Goal: Task Accomplishment & Management: Use online tool/utility

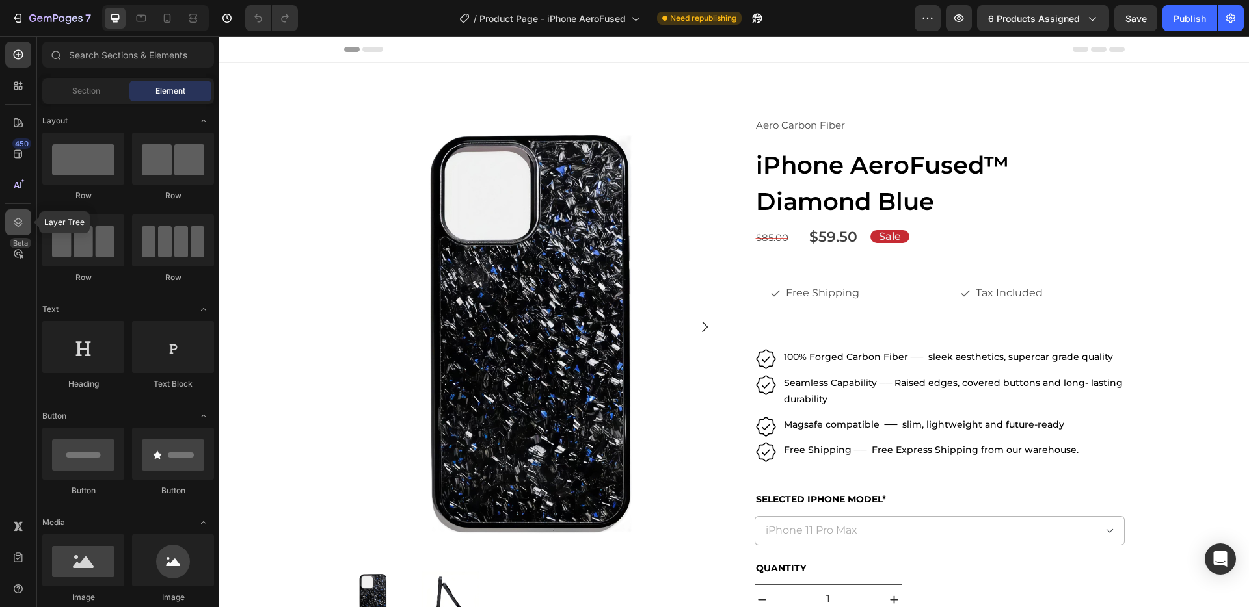
click at [27, 226] on div at bounding box center [18, 222] width 26 height 26
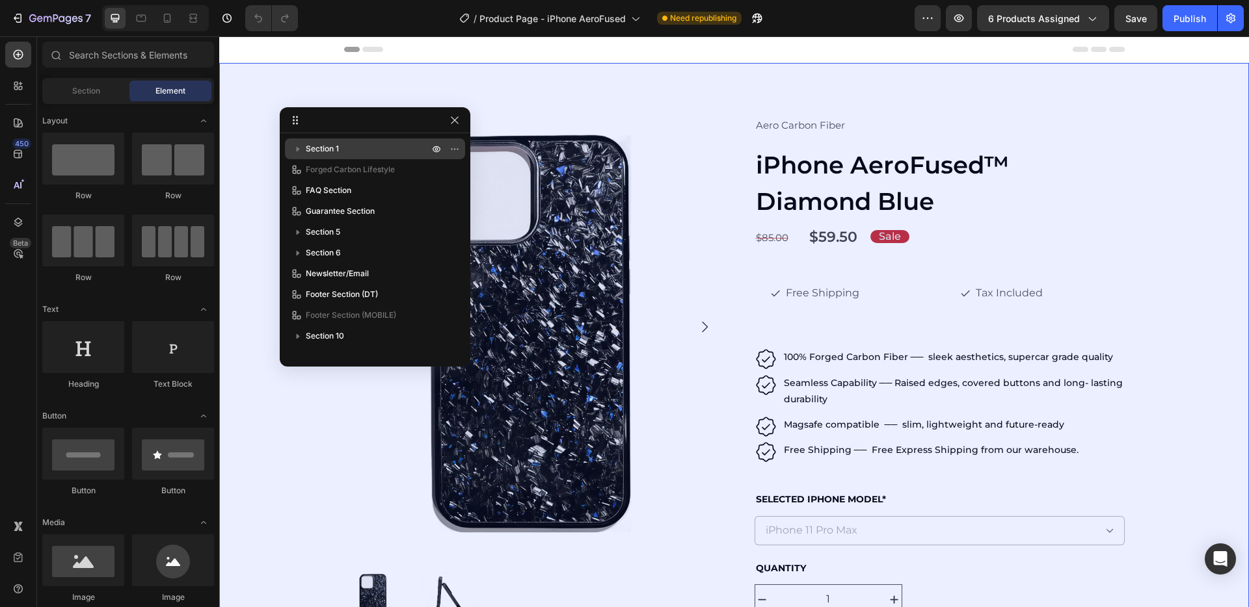
click at [297, 148] on icon "button" at bounding box center [298, 149] width 3 height 5
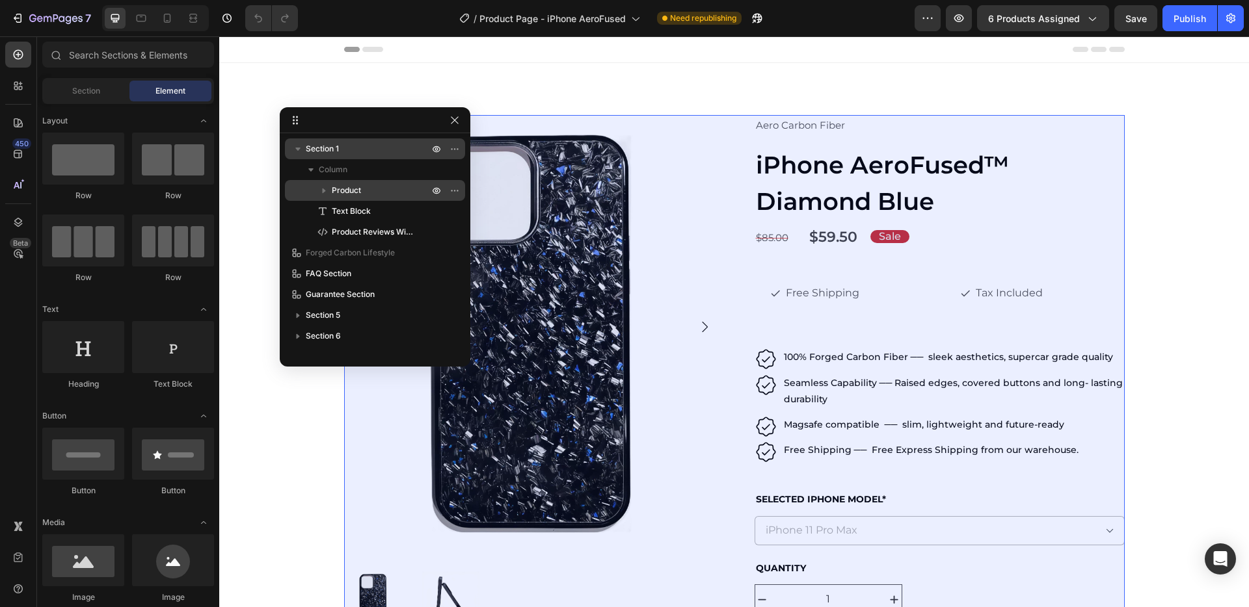
click at [325, 191] on icon "button" at bounding box center [323, 190] width 13 height 13
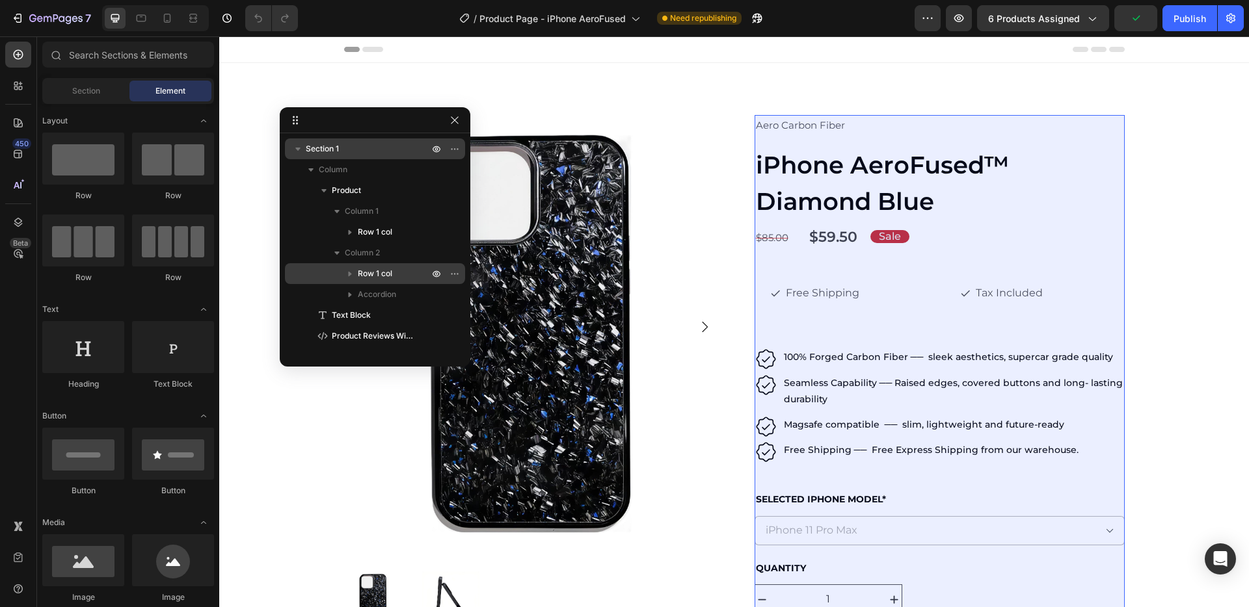
click at [350, 269] on icon "button" at bounding box center [349, 273] width 13 height 13
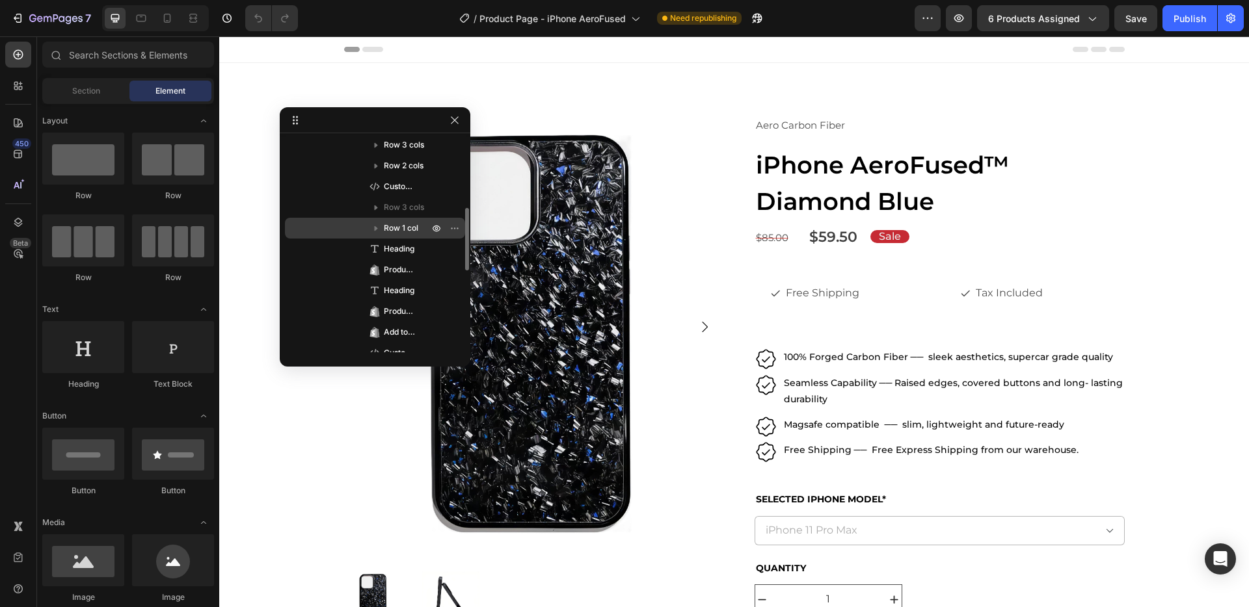
scroll to position [228, 0]
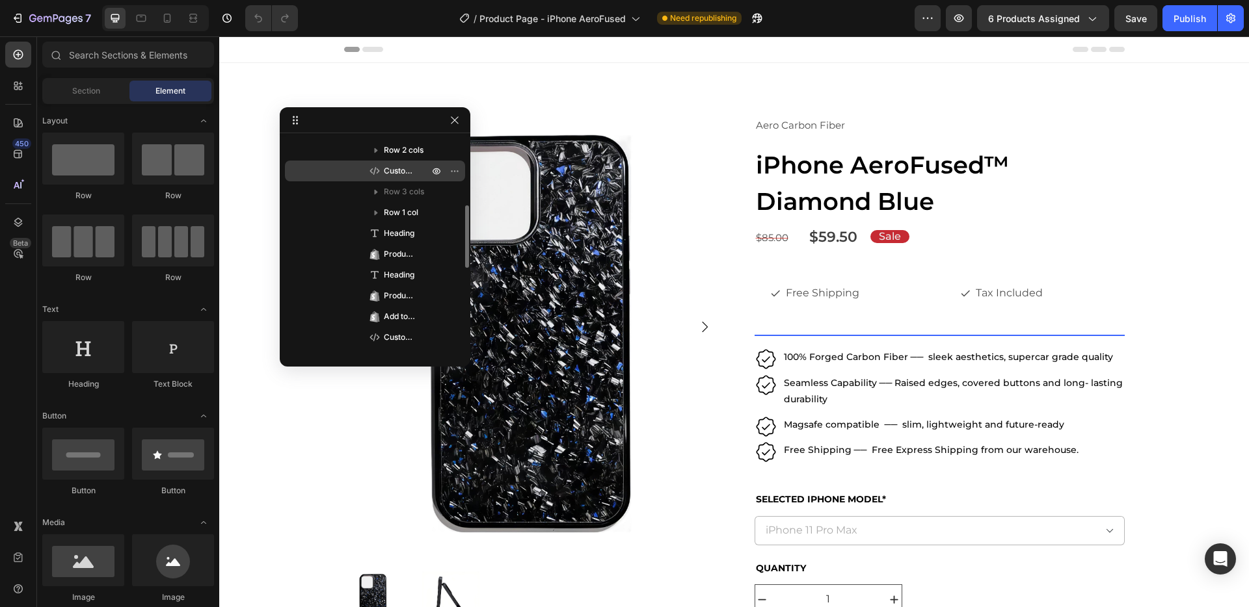
click at [386, 175] on span "Custom Code" at bounding box center [400, 171] width 32 height 13
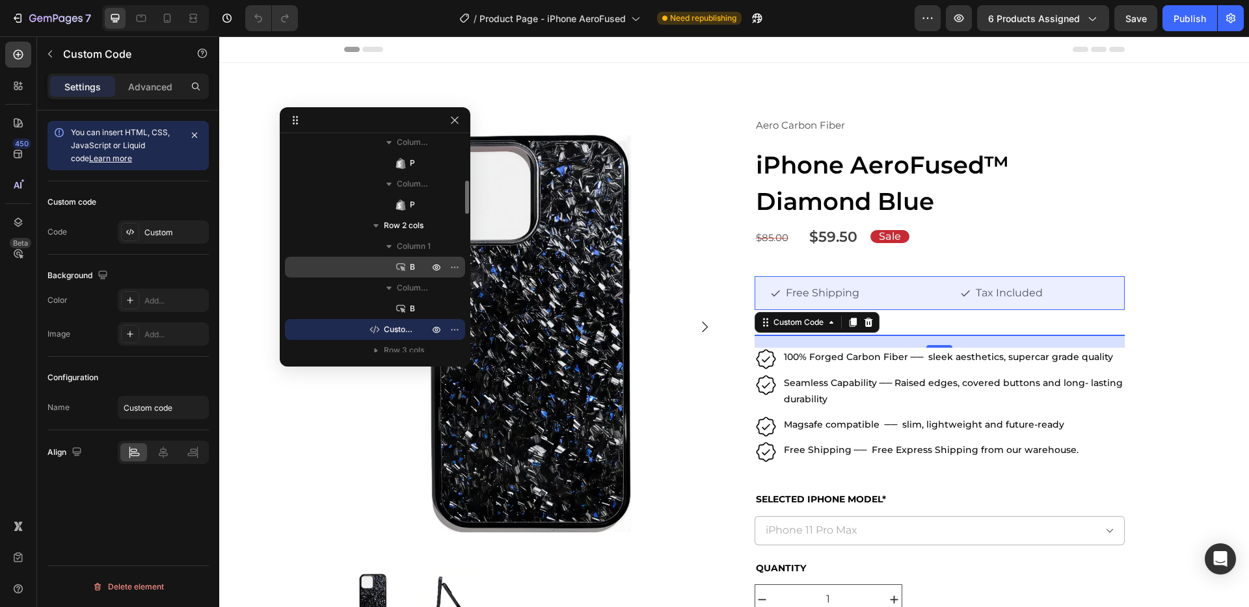
scroll to position [265, 0]
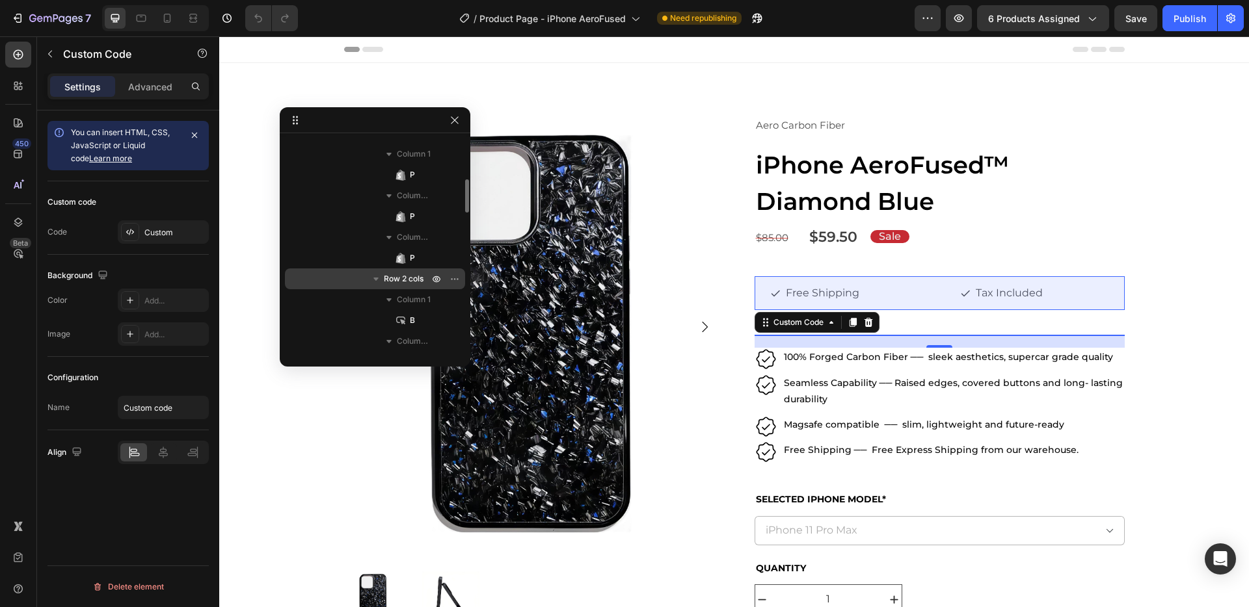
click at [380, 278] on icon "button" at bounding box center [375, 278] width 13 height 13
click at [379, 278] on icon "button" at bounding box center [375, 278] width 13 height 13
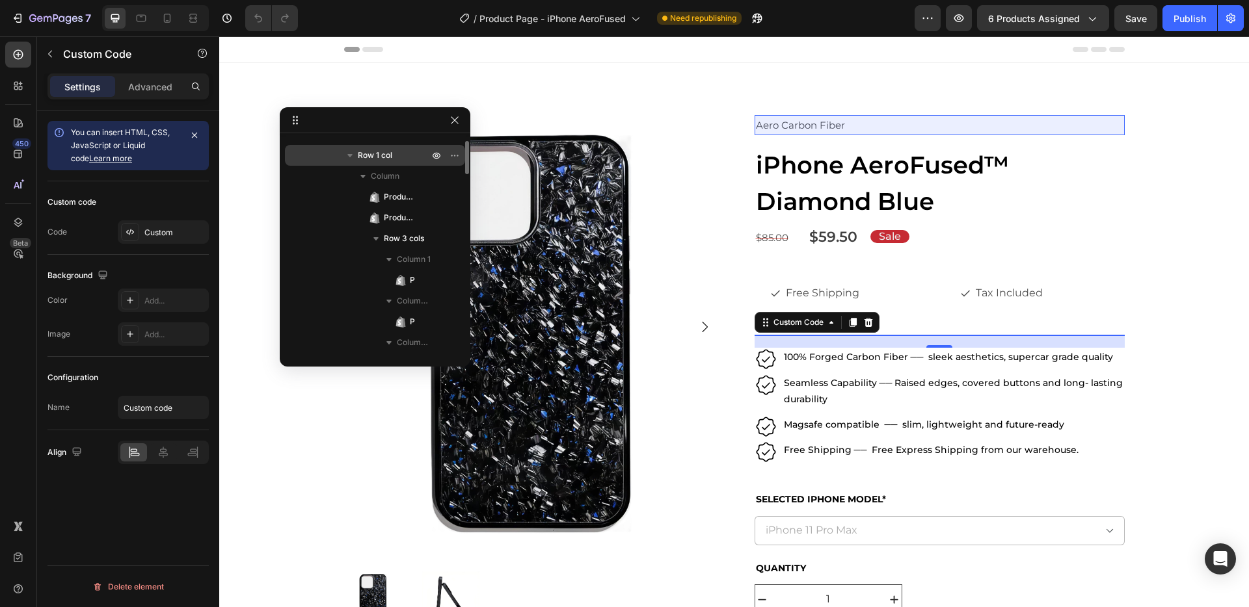
scroll to position [135, 0]
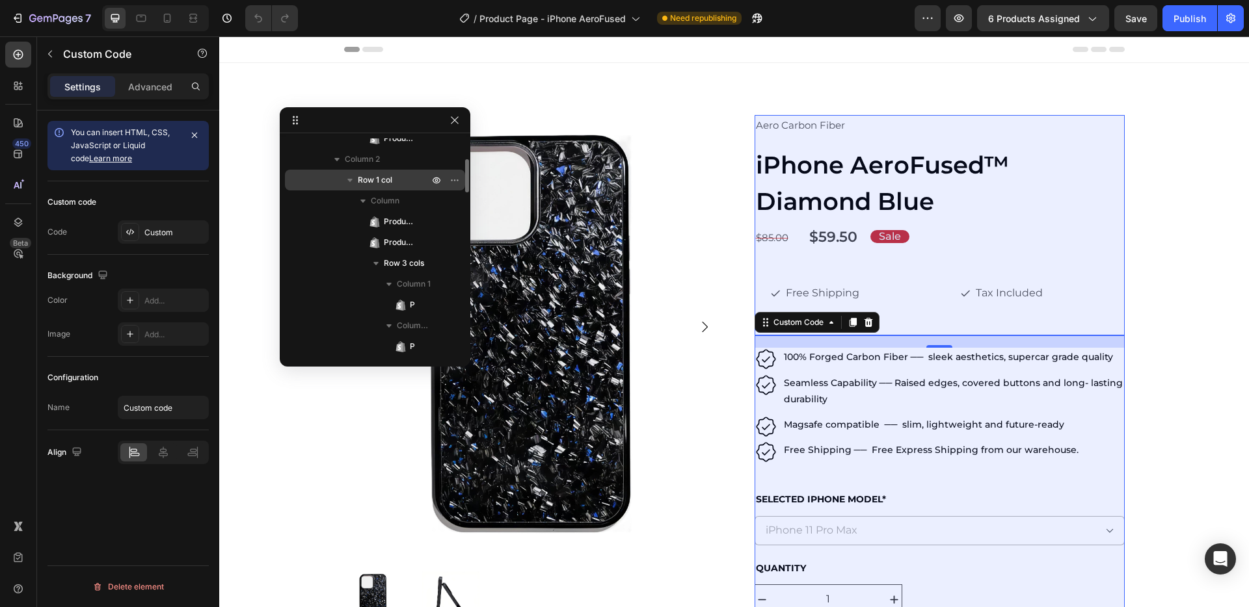
click at [350, 178] on icon "button" at bounding box center [349, 180] width 13 height 13
click at [345, 177] on icon "button" at bounding box center [349, 180] width 13 height 13
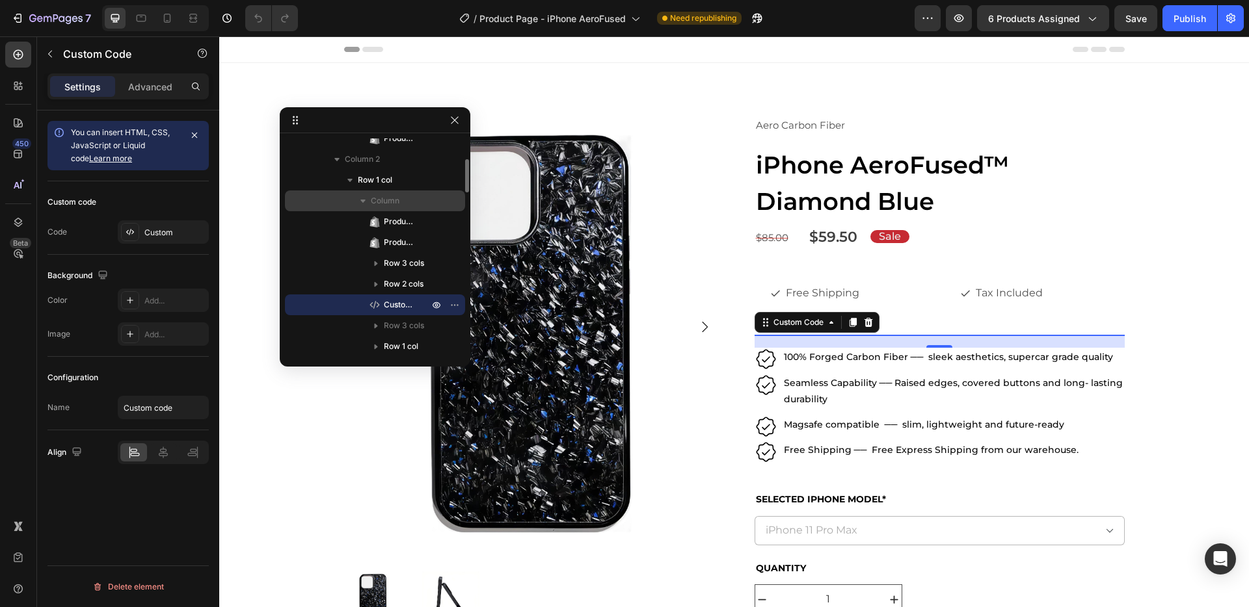
click at [365, 200] on icon "button" at bounding box center [362, 200] width 13 height 13
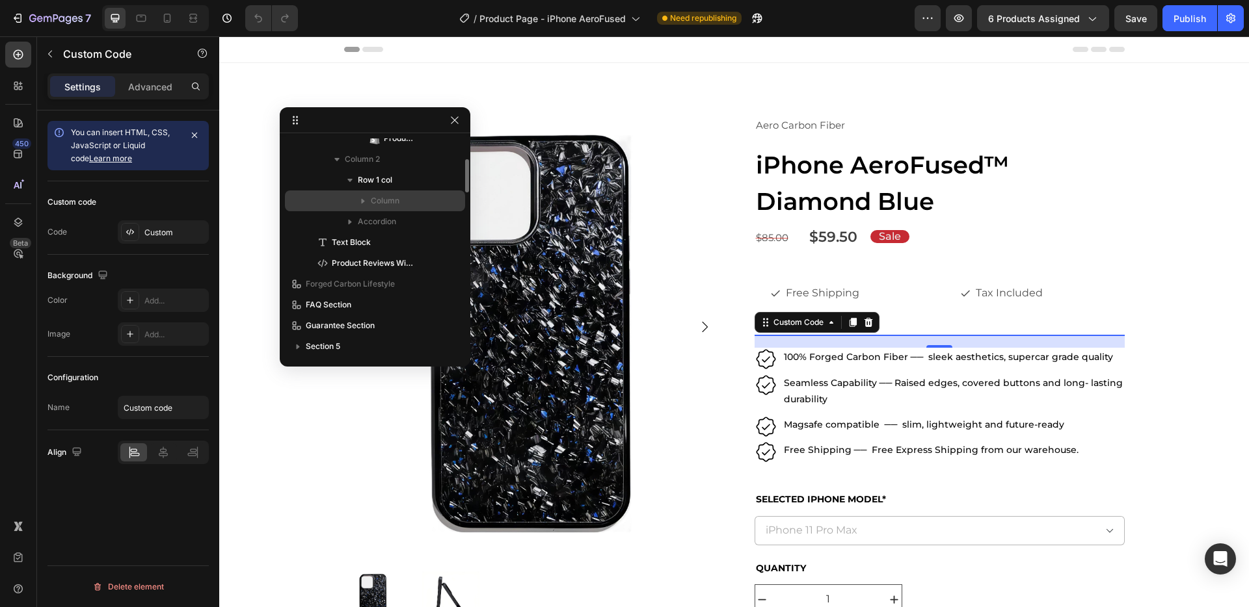
click at [366, 200] on icon "button" at bounding box center [362, 200] width 13 height 13
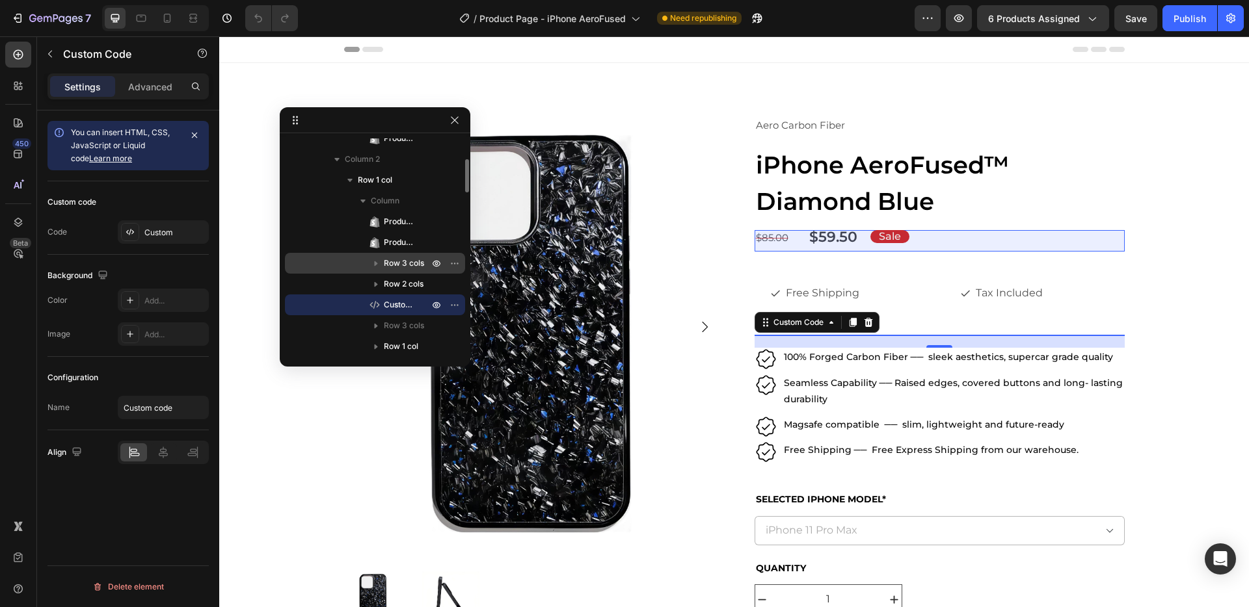
click at [378, 261] on icon "button" at bounding box center [375, 263] width 13 height 13
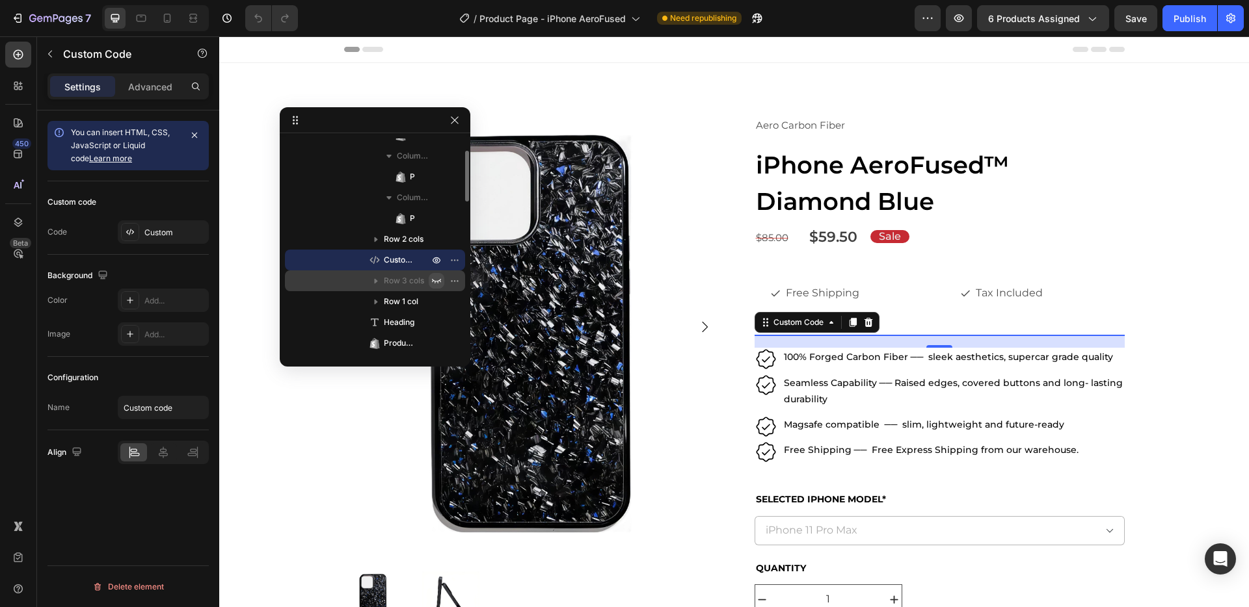
scroll to position [310, 0]
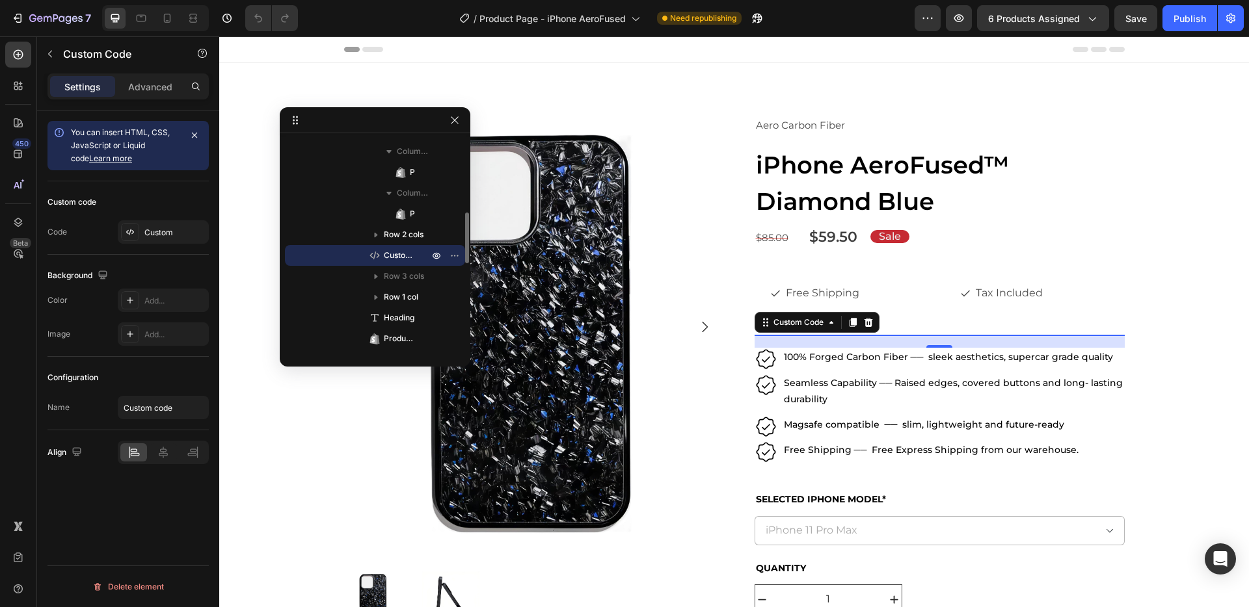
click at [390, 251] on span "Custom Code" at bounding box center [400, 255] width 32 height 13
click at [905, 339] on div "20" at bounding box center [939, 341] width 370 height 13
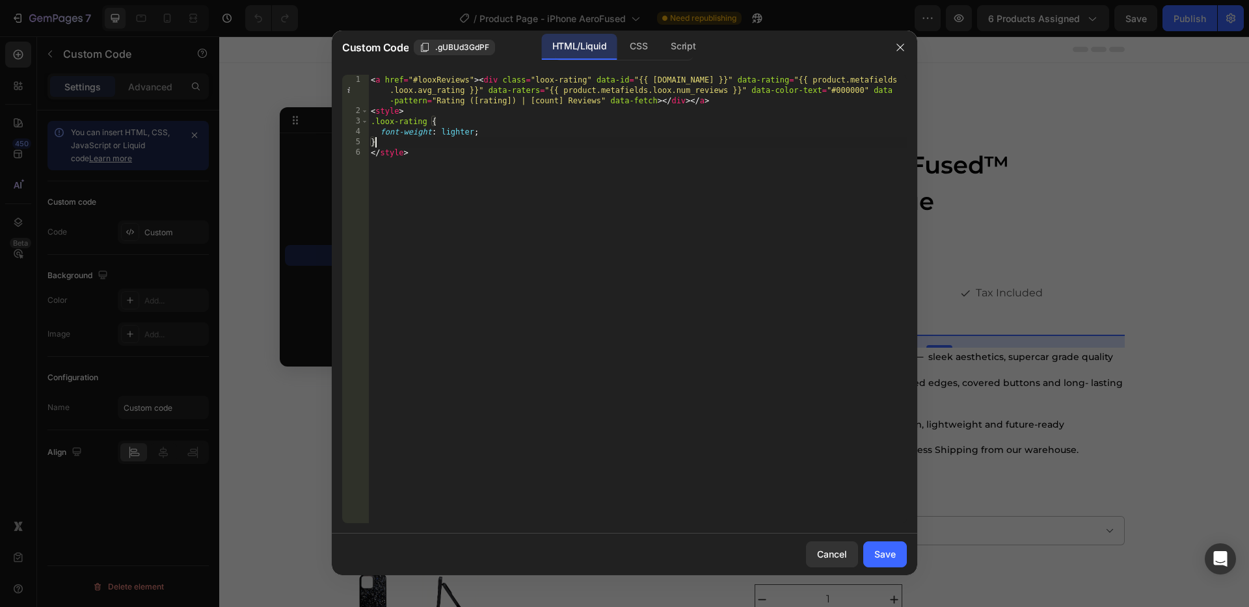
click at [659, 138] on div "< a href = "#looxReviews" > < div class = "loox-rating" data-id = "{{ [DOMAIN_N…" at bounding box center [637, 320] width 538 height 490
drag, startPoint x: 830, startPoint y: 89, endPoint x: 862, endPoint y: 87, distance: 32.6
click at [862, 87] on div "< a href = "#looxReviews" > < div class = "loox-rating" data-id = "{{ [DOMAIN_N…" at bounding box center [637, 320] width 538 height 490
paste textarea "1a1a1a"
type textarea "<a href="#looxReviews"><div class="loox-rating" data-id="{{ [DOMAIN_NAME] }}" d…"
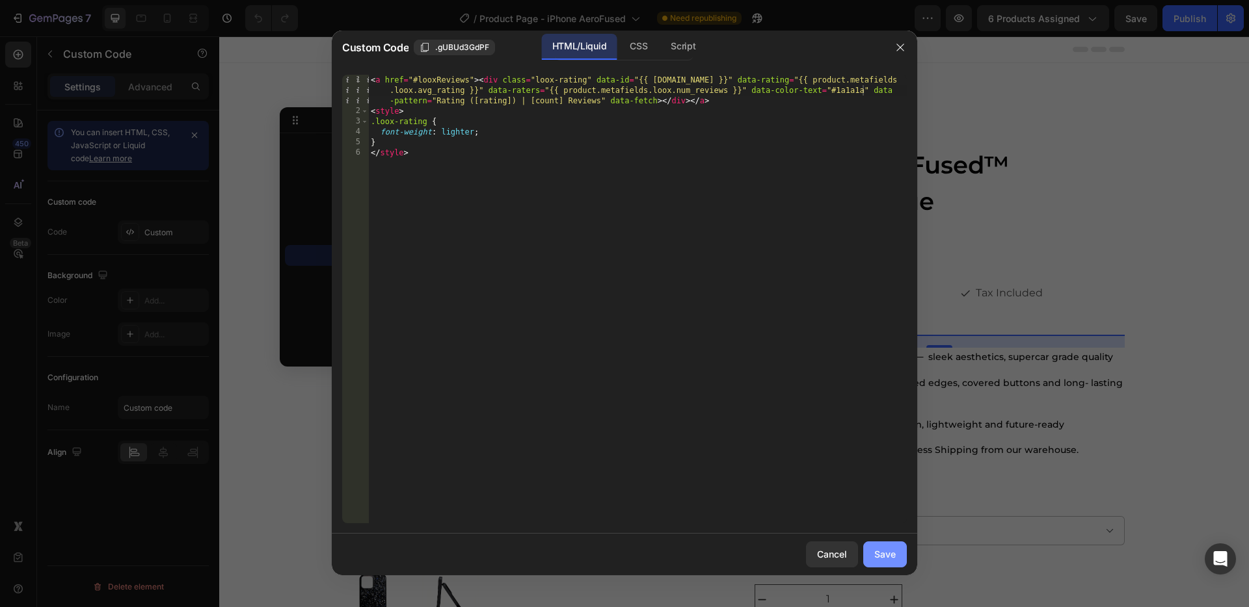
click at [888, 559] on div "Save" at bounding box center [884, 555] width 21 height 14
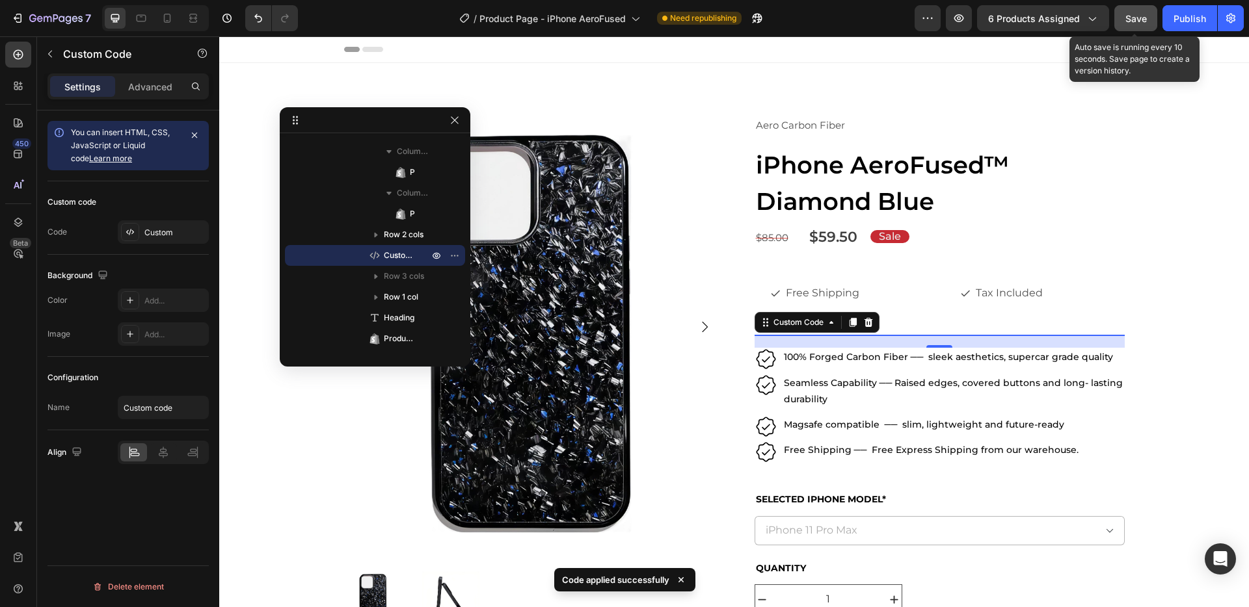
click at [1130, 23] on span "Save" at bounding box center [1135, 18] width 21 height 11
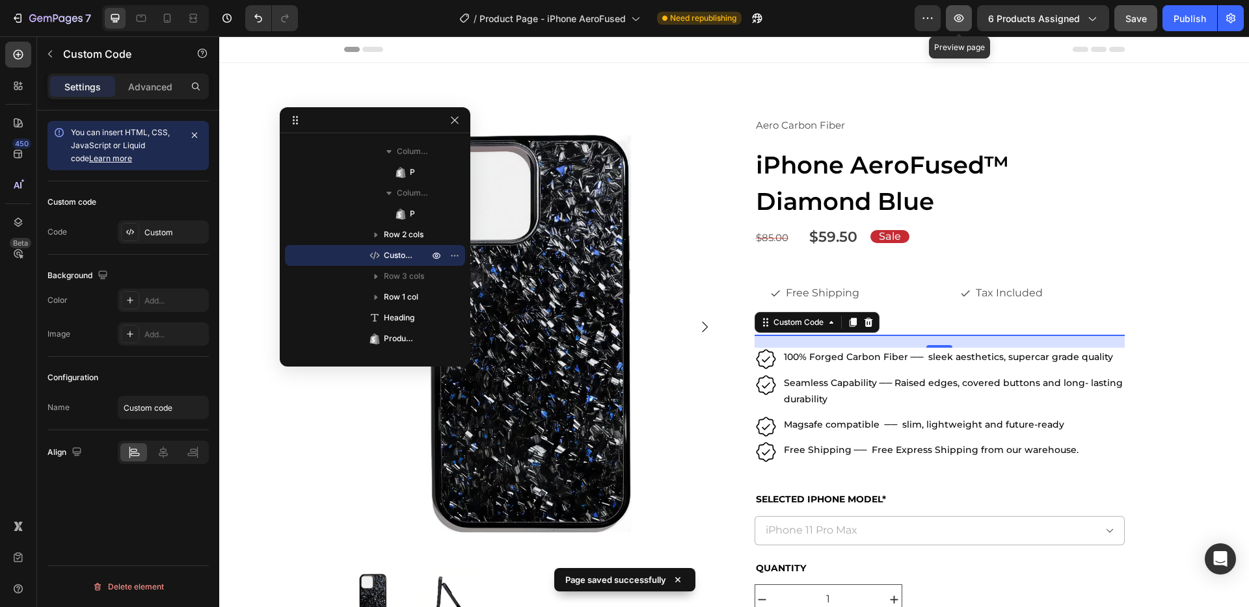
click at [956, 19] on icon "button" at bounding box center [959, 18] width 10 height 8
click at [947, 343] on div "20" at bounding box center [939, 341] width 370 height 13
click at [951, 341] on div "20" at bounding box center [939, 341] width 370 height 13
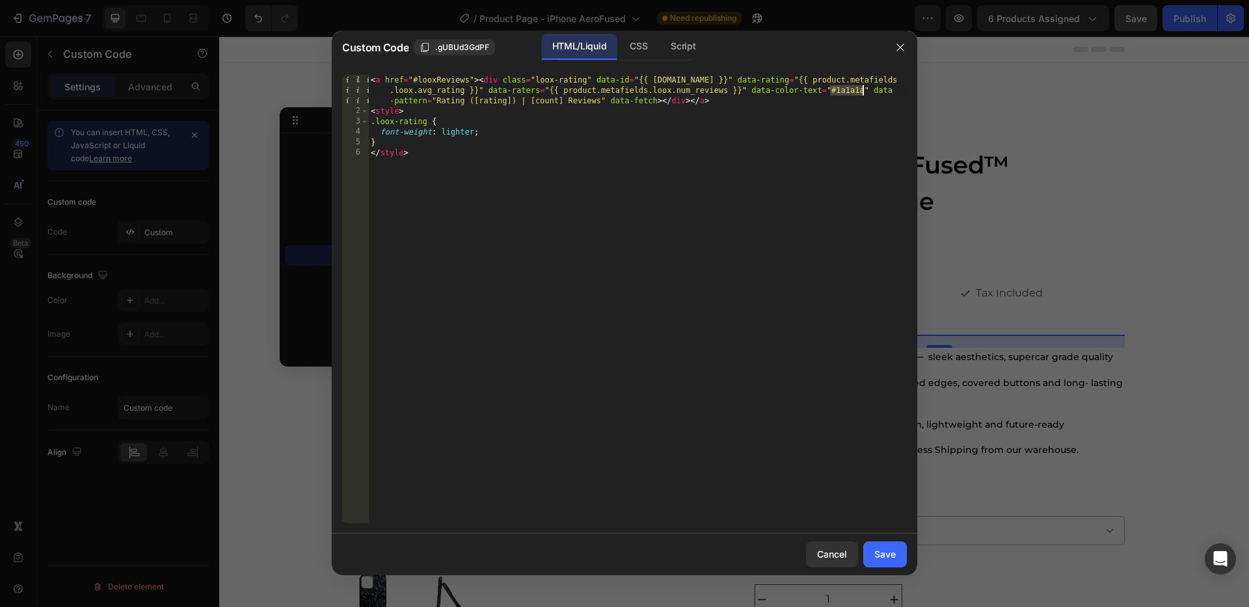
drag, startPoint x: 828, startPoint y: 88, endPoint x: 863, endPoint y: 88, distance: 34.5
click at [863, 88] on div "< a href = "#looxReviews" > < div class = "loox-rating" data-id = "{{ [DOMAIN_N…" at bounding box center [637, 320] width 538 height 490
paste textarea "21212"
type textarea "<a href="#looxReviews"><div class="loox-rating" data-id="{{ [DOMAIN_NAME] }}" d…"
click at [874, 554] on div "Save" at bounding box center [884, 555] width 21 height 14
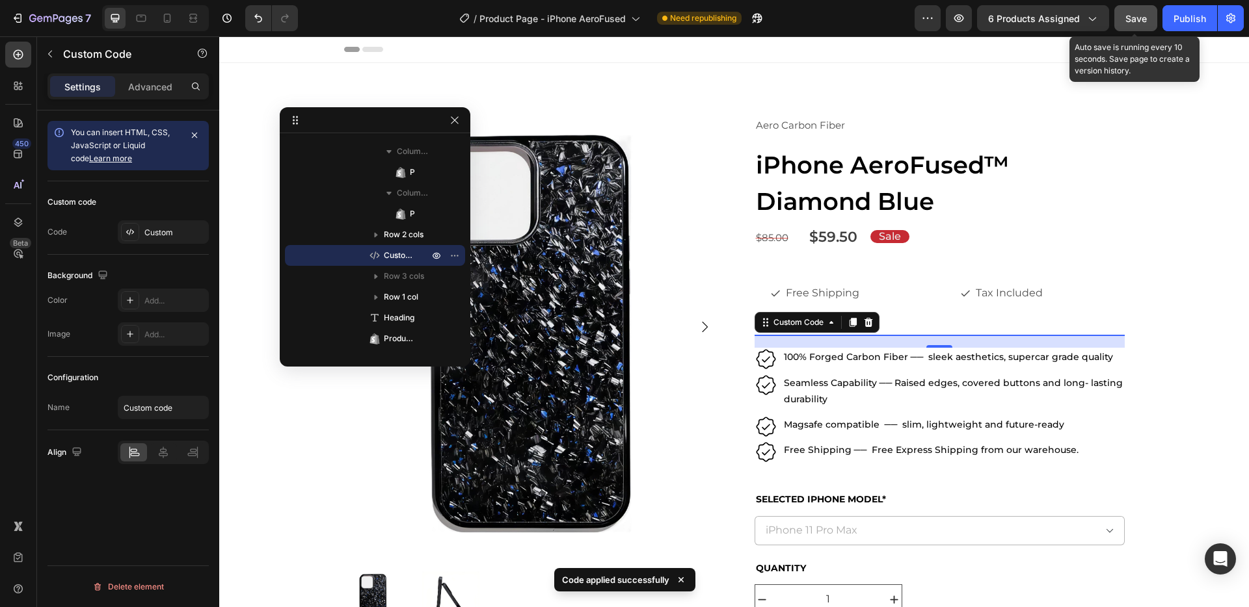
click at [1136, 27] on button "Save" at bounding box center [1135, 18] width 43 height 26
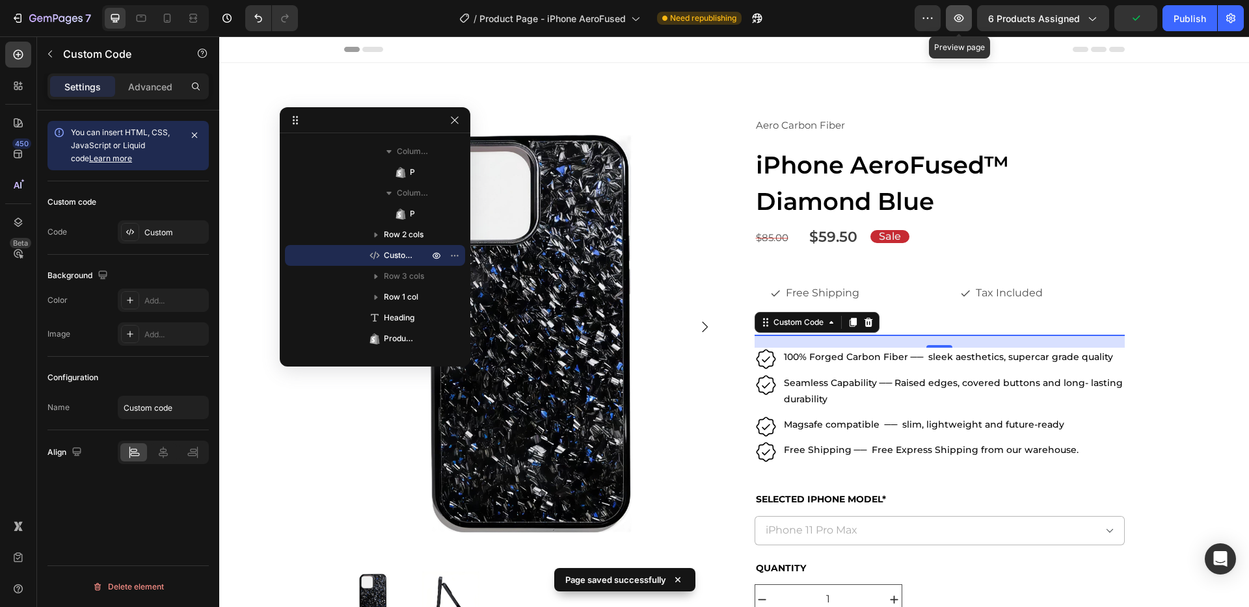
click at [959, 16] on icon "button" at bounding box center [958, 18] width 13 height 13
